Goal: Find specific page/section: Find specific page/section

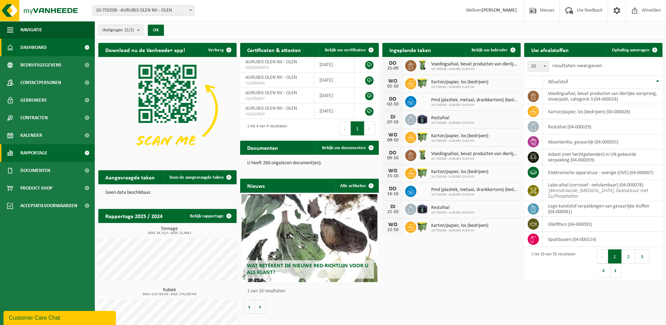
click at [34, 150] on span "Rapportage" at bounding box center [33, 153] width 27 height 18
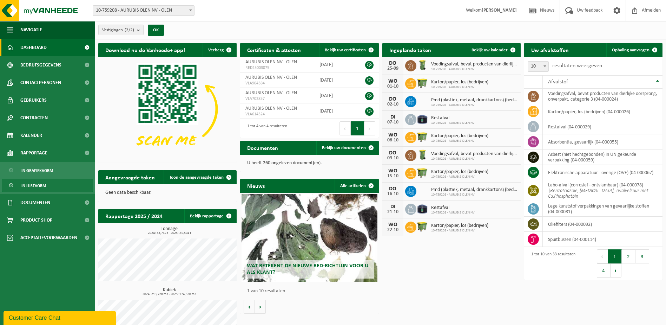
click at [33, 182] on span "In lijstvorm" at bounding box center [33, 185] width 25 height 13
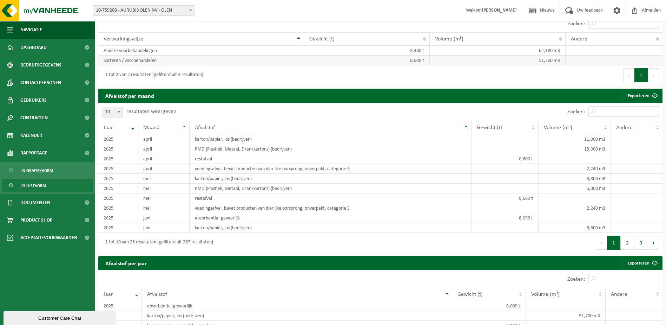
scroll to position [457, 0]
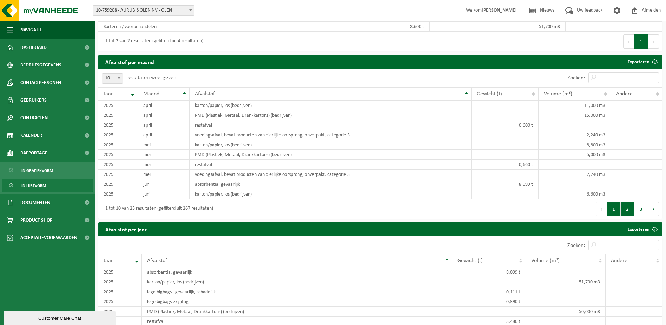
click at [628, 208] on button "2" at bounding box center [628, 209] width 14 height 14
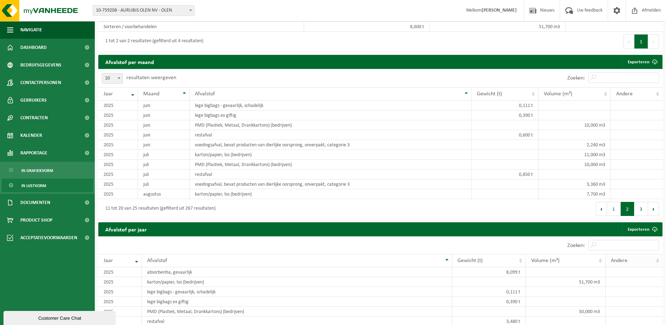
click at [642, 208] on button "3" at bounding box center [642, 209] width 14 height 14
